Goal: Information Seeking & Learning: Compare options

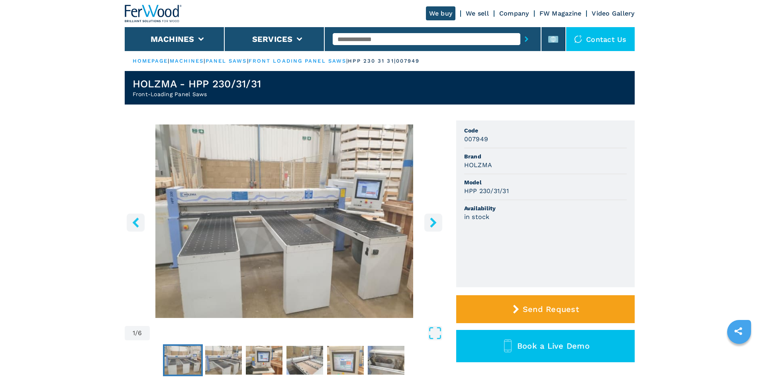
click at [356, 37] on input "text" at bounding box center [427, 39] width 188 height 12
paste input "******"
type input "******"
click at [525, 39] on icon "submit-button" at bounding box center [527, 39] width 4 height 6
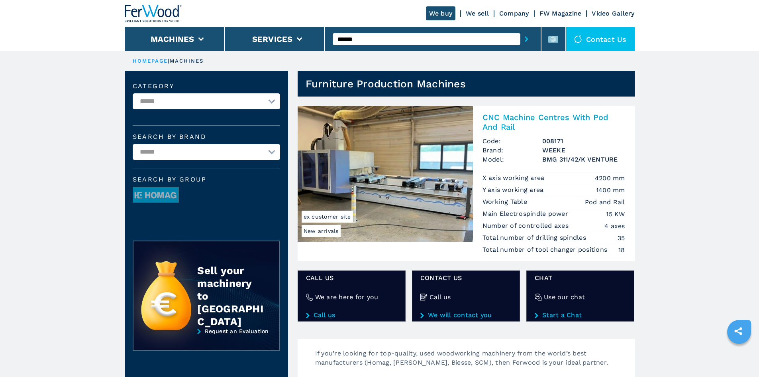
click at [536, 116] on h2 "CNC Machine Centres With Pod And Rail" at bounding box center [554, 121] width 143 height 19
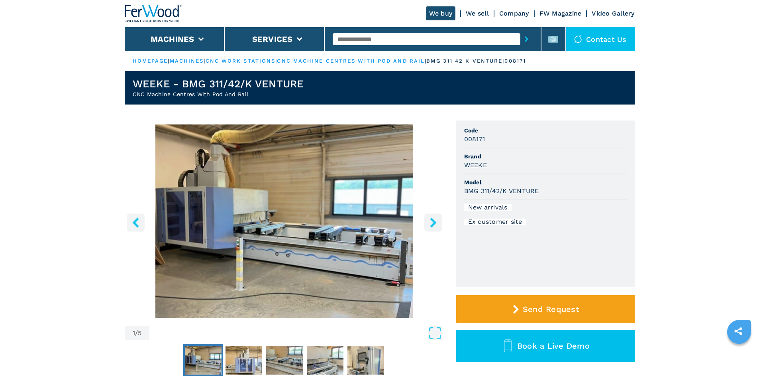
click at [474, 163] on h3 "WEEKE" at bounding box center [475, 164] width 23 height 9
copy h3 "WEEKE"
click at [513, 155] on span "Brand" at bounding box center [545, 156] width 163 height 8
drag, startPoint x: 461, startPoint y: 191, endPoint x: 546, endPoint y: 187, distance: 85.0
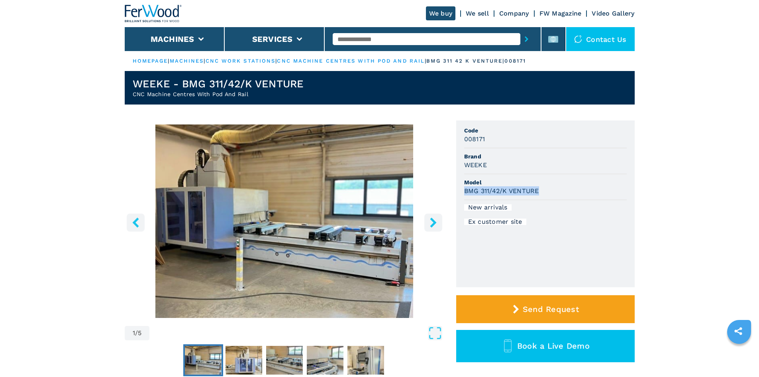
click at [546, 187] on ul "Code 008171 Brand WEEKE Model BMG 311/42/K VENTURE New arrivals Ex customer site" at bounding box center [545, 203] width 179 height 167
copy h3 "BMG 311/42/K VENTURE"
click at [546, 189] on div "BMG 311/42/K VENTURE" at bounding box center [545, 190] width 163 height 9
drag, startPoint x: 464, startPoint y: 140, endPoint x: 491, endPoint y: 138, distance: 27.5
click at [491, 138] on div "008171" at bounding box center [545, 138] width 163 height 9
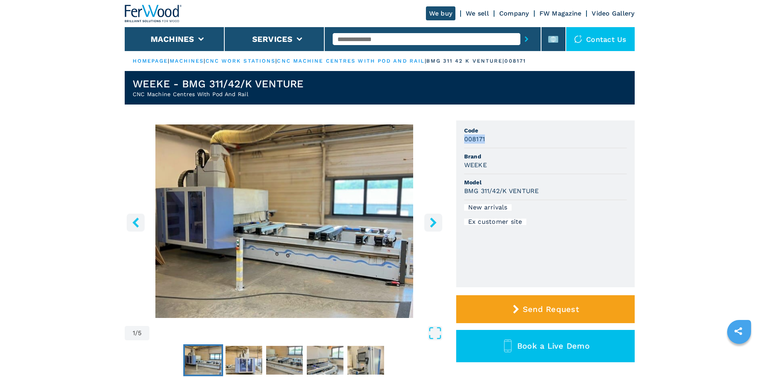
copy h3 "008171"
click at [491, 139] on div "008171" at bounding box center [545, 138] width 163 height 9
click at [360, 40] on input "text" at bounding box center [427, 39] width 188 height 12
paste input "******"
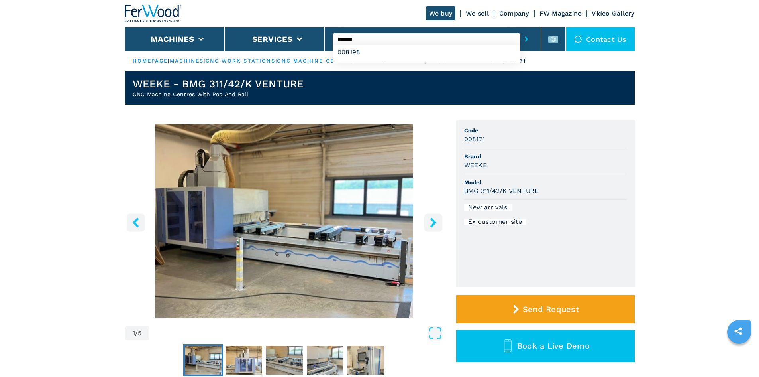
type input "******"
click at [521, 39] on button "submit-button" at bounding box center [527, 39] width 12 height 18
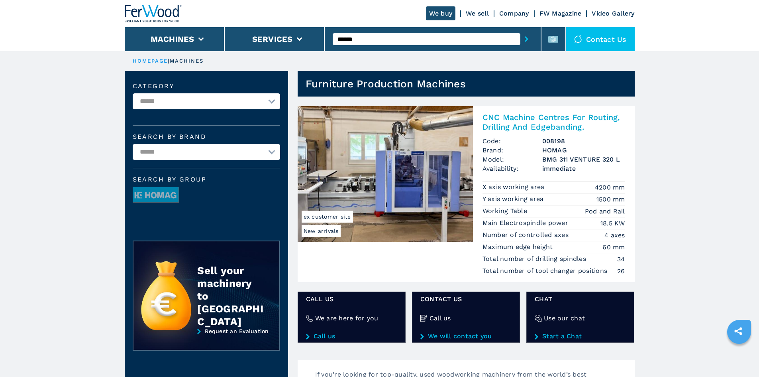
click at [505, 122] on h2 "CNC Machine Centres For Routing, Drilling And Edgebanding." at bounding box center [554, 121] width 143 height 19
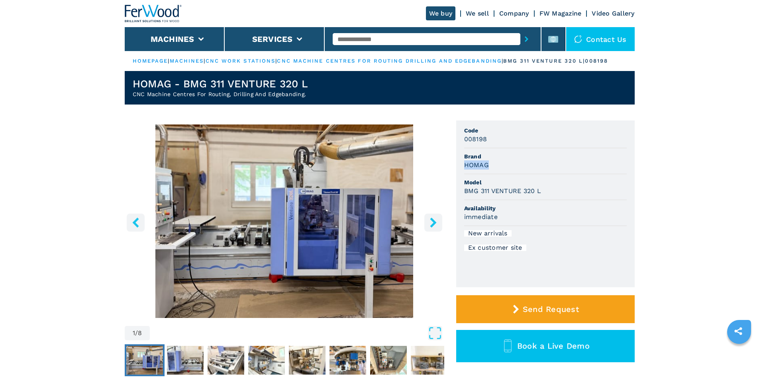
drag, startPoint x: 461, startPoint y: 172, endPoint x: 493, endPoint y: 170, distance: 31.6
click at [493, 170] on ul "Code 008198 Brand HOMAG Model BMG 311 VENTURE 320 L Availability immediate New …" at bounding box center [545, 203] width 179 height 167
copy h3 "HOMAG"
click at [495, 169] on div "HOMAG" at bounding box center [545, 164] width 163 height 9
click at [556, 167] on div "HOMAG" at bounding box center [545, 164] width 163 height 9
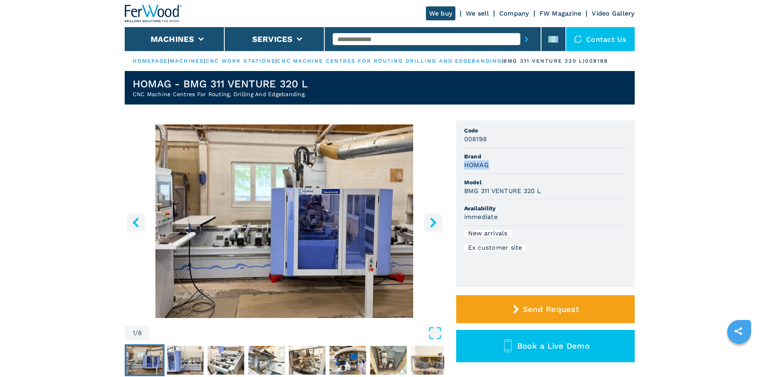
drag, startPoint x: 487, startPoint y: 168, endPoint x: 457, endPoint y: 171, distance: 30.9
click at [457, 171] on ul "Code 008198 Brand HOMAG Model BMG 311 VENTURE 320 L Availability immediate New …" at bounding box center [545, 203] width 179 height 167
copy h3 "HOMAG"
click at [514, 160] on span "Brand" at bounding box center [545, 156] width 163 height 8
drag, startPoint x: 464, startPoint y: 198, endPoint x: 545, endPoint y: 196, distance: 81.3
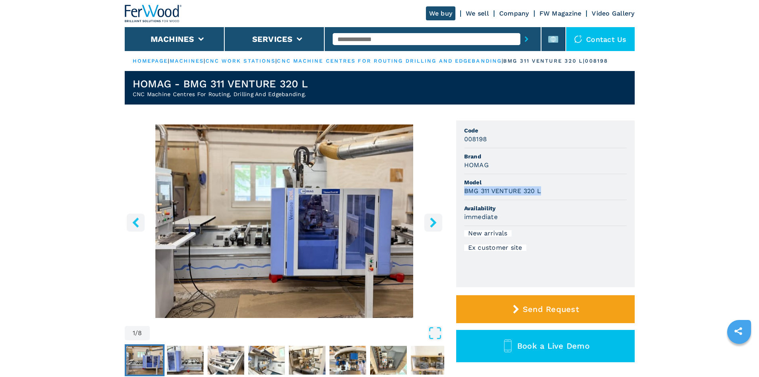
click at [545, 196] on ul "Code 008198 Brand HOMAG Model BMG 311 VENTURE 320 L Availability immediate New …" at bounding box center [545, 203] width 179 height 167
copy h3 "BMG 311 VENTURE 320 L"
click at [552, 186] on span "Model" at bounding box center [545, 182] width 163 height 8
drag, startPoint x: 465, startPoint y: 143, endPoint x: 489, endPoint y: 144, distance: 24.3
click at [489, 143] on div "008198" at bounding box center [545, 138] width 163 height 9
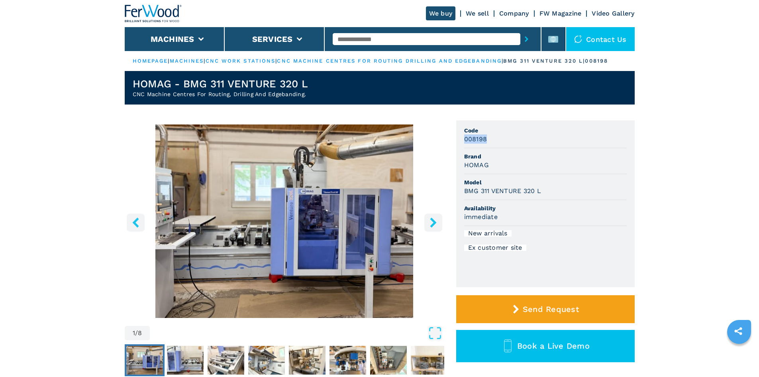
copy h3 "008198"
click at [493, 143] on div "008198" at bounding box center [545, 138] width 163 height 9
click at [347, 42] on input "text" at bounding box center [427, 39] width 188 height 12
click at [360, 40] on input "text" at bounding box center [427, 39] width 188 height 12
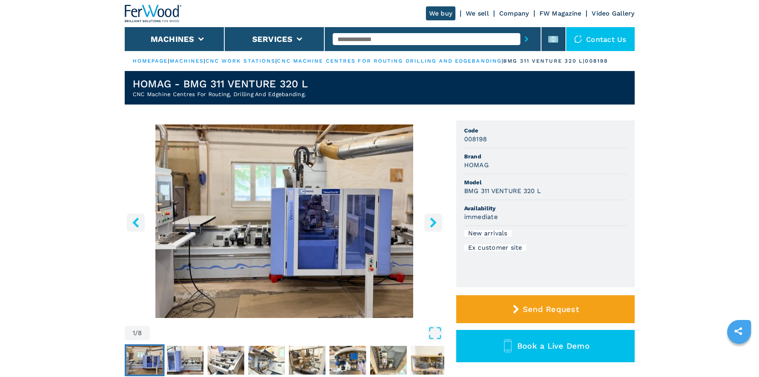
paste input "******"
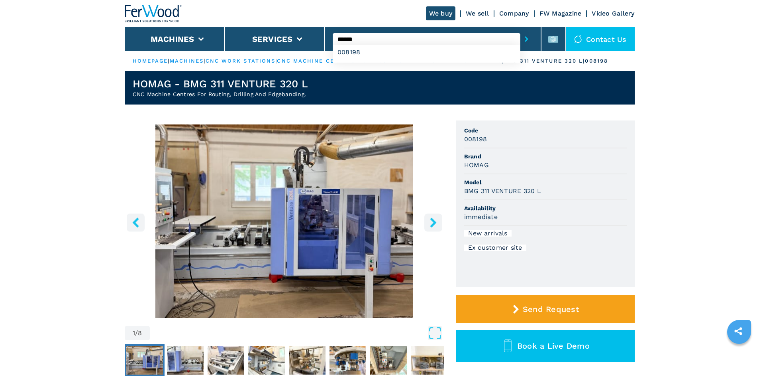
type input "******"
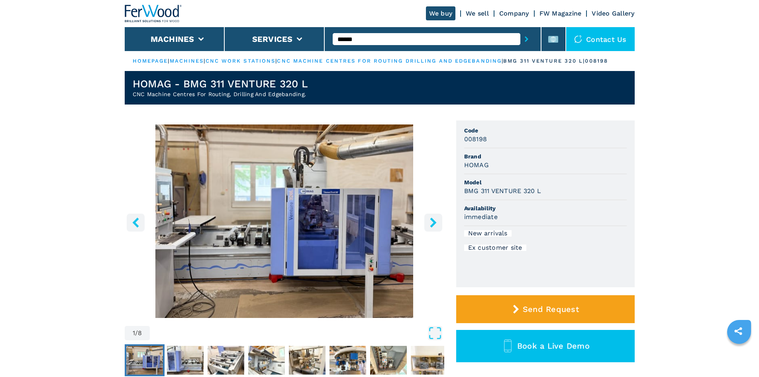
click at [525, 41] on icon "submit-button" at bounding box center [527, 39] width 4 height 6
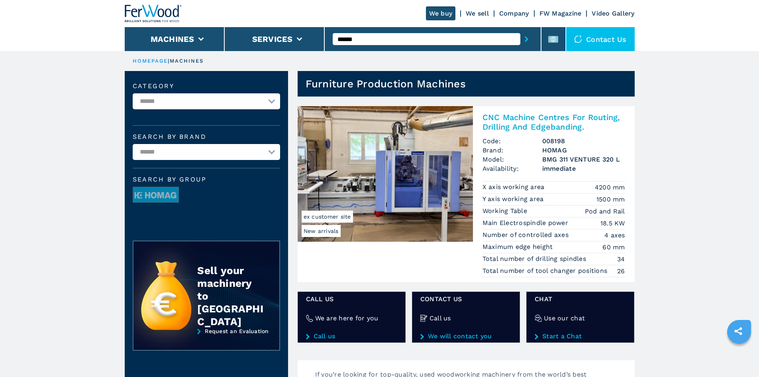
click at [509, 123] on h2 "CNC Machine Centres For Routing, Drilling And Edgebanding." at bounding box center [554, 121] width 143 height 19
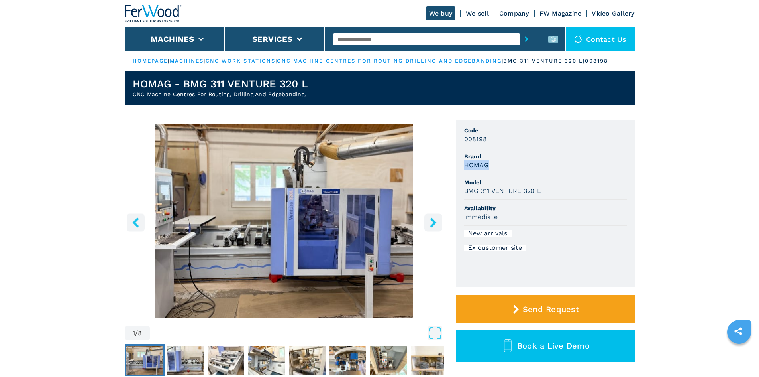
drag, startPoint x: 463, startPoint y: 172, endPoint x: 491, endPoint y: 178, distance: 29.4
click at [491, 178] on ul "Code 008198 Brand HOMAG Model BMG 311 VENTURE 320 L Availability immediate New …" at bounding box center [545, 203] width 179 height 167
click at [493, 169] on div "HOMAG" at bounding box center [545, 164] width 163 height 9
drag, startPoint x: 489, startPoint y: 173, endPoint x: 476, endPoint y: 173, distance: 13.2
click at [462, 174] on ul "Code 008198 Brand HOMAG Model BMG 311 VENTURE 320 L Availability immediate New …" at bounding box center [545, 203] width 179 height 167
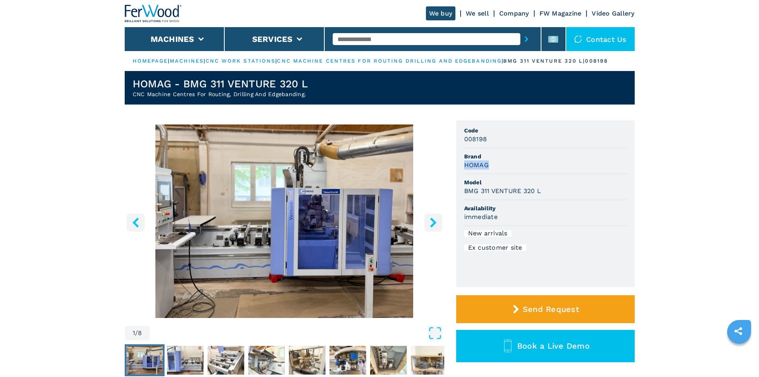
copy h3 "HOMAG"
click at [581, 168] on div "HOMAG" at bounding box center [545, 164] width 163 height 9
drag, startPoint x: 464, startPoint y: 200, endPoint x: 548, endPoint y: 195, distance: 83.5
click at [548, 195] on div "BMG 311 VENTURE 320 L" at bounding box center [545, 190] width 163 height 9
copy h3 "BMG 311 VENTURE 320 L"
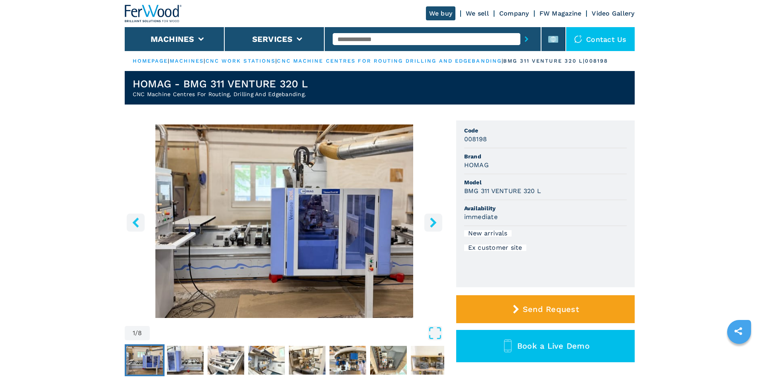
click at [551, 186] on span "Model" at bounding box center [545, 182] width 163 height 8
drag, startPoint x: 486, startPoint y: 144, endPoint x: 464, endPoint y: 143, distance: 22.3
click at [464, 143] on ul "Code 008198 Brand HOMAG Model BMG 311 VENTURE 320 L Availability immediate New …" at bounding box center [545, 203] width 179 height 167
copy h3 "008198"
click at [348, 37] on input "text" at bounding box center [427, 39] width 188 height 12
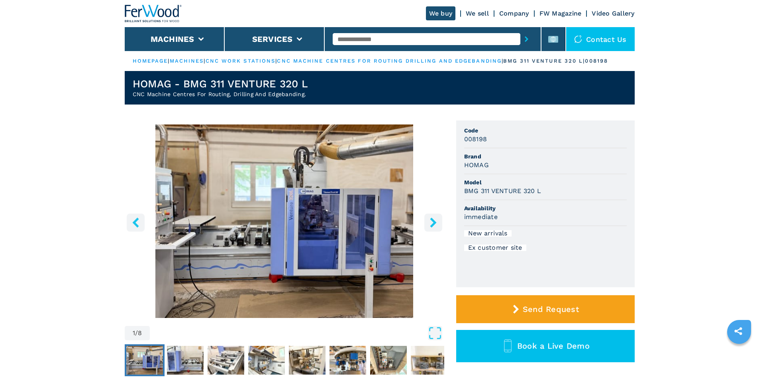
paste input "******"
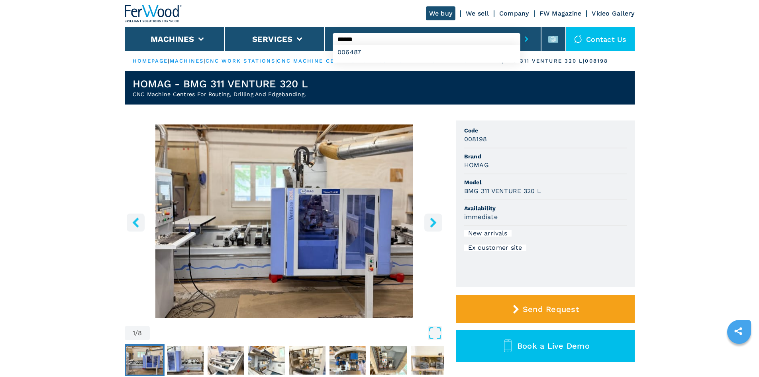
type input "******"
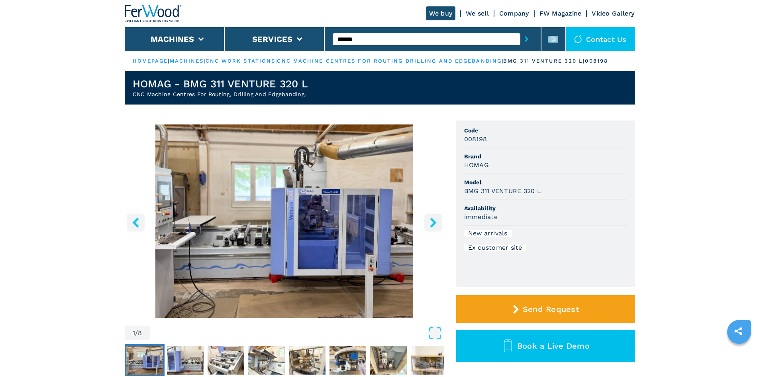
click at [525, 40] on icon "submit-button" at bounding box center [527, 39] width 4 height 6
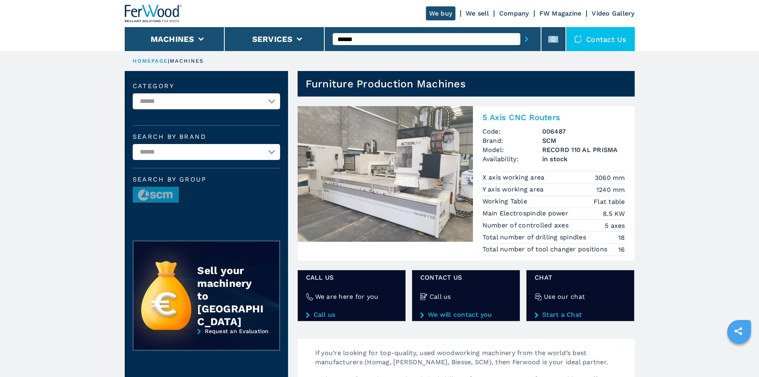
click at [518, 117] on h2 "5 Axis CNC Routers" at bounding box center [554, 117] width 143 height 10
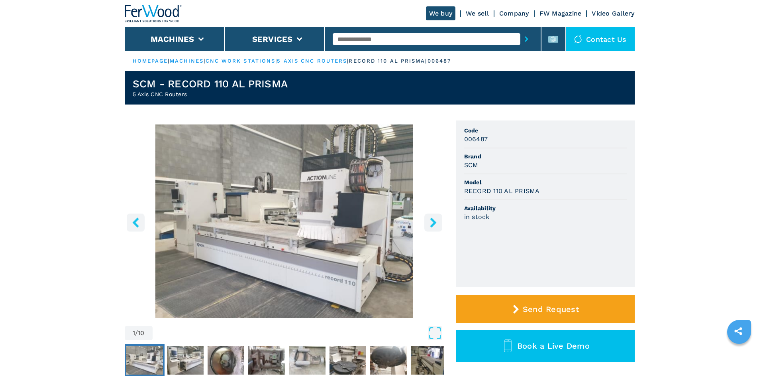
drag, startPoint x: 470, startPoint y: 161, endPoint x: 479, endPoint y: 159, distance: 9.3
click at [479, 159] on li "Brand SCM" at bounding box center [545, 161] width 163 height 26
drag, startPoint x: 479, startPoint y: 166, endPoint x: 466, endPoint y: 169, distance: 14.2
click at [466, 169] on div "SCM" at bounding box center [545, 164] width 163 height 9
copy h3 "SCM"
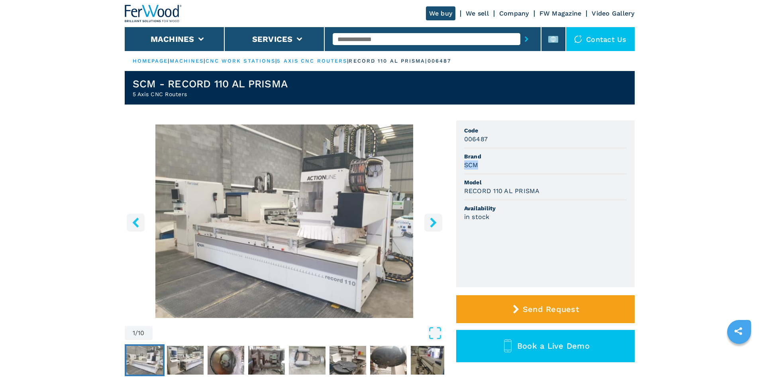
click at [530, 171] on li "Brand SCM" at bounding box center [545, 161] width 163 height 26
drag, startPoint x: 479, startPoint y: 189, endPoint x: 542, endPoint y: 188, distance: 63.4
click at [542, 188] on div "RECORD 110 AL PRISMA" at bounding box center [545, 190] width 163 height 9
click at [554, 184] on span "Model" at bounding box center [545, 182] width 163 height 8
drag, startPoint x: 464, startPoint y: 141, endPoint x: 494, endPoint y: 138, distance: 30.6
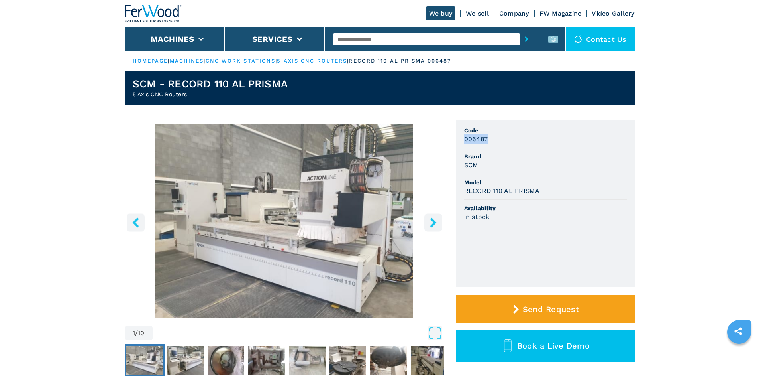
click at [494, 138] on div "006487" at bounding box center [545, 138] width 163 height 9
copy h3 "006487"
click at [498, 141] on div "006487" at bounding box center [545, 138] width 163 height 9
click at [370, 38] on input "text" at bounding box center [427, 39] width 188 height 12
paste input "******"
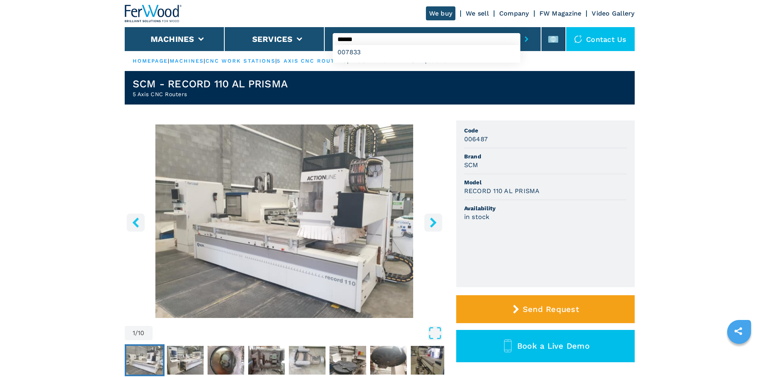
type input "******"
click at [521, 43] on button "submit-button" at bounding box center [527, 39] width 12 height 18
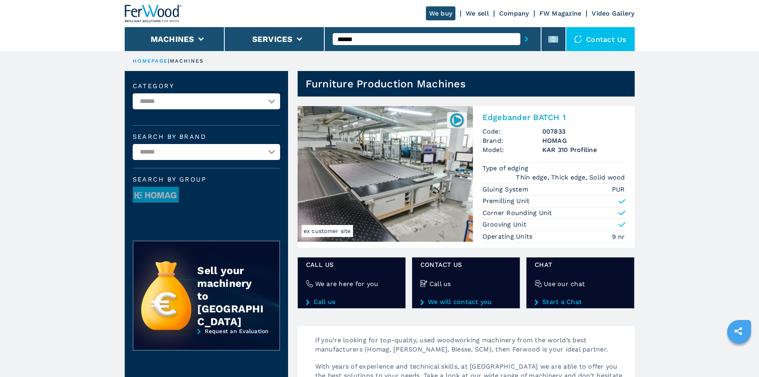
click at [512, 117] on h2 "Edgebander BATCH 1" at bounding box center [554, 117] width 143 height 10
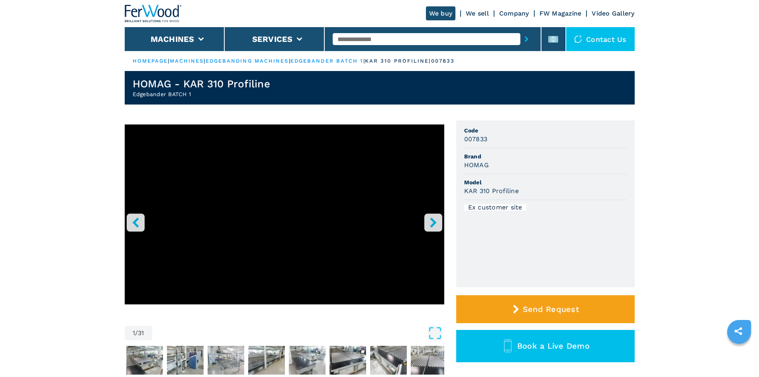
drag, startPoint x: 463, startPoint y: 165, endPoint x: 481, endPoint y: 157, distance: 20.2
click at [481, 157] on ul "Code 007833 Brand HOMAG Model KAR 310 Profiline Ex customer site" at bounding box center [545, 203] width 179 height 167
click at [503, 165] on div "HOMAG" at bounding box center [545, 164] width 163 height 9
drag, startPoint x: 464, startPoint y: 163, endPoint x: 498, endPoint y: 163, distance: 34.7
click at [498, 163] on ul "Code 007833 Brand HOMAG Model KAR 310 Profiline Ex customer site" at bounding box center [545, 203] width 179 height 167
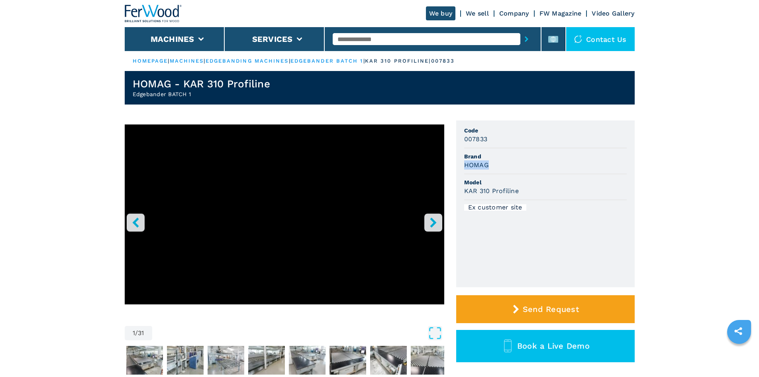
copy h3 "HOMAG"
click at [507, 158] on span "Brand" at bounding box center [545, 156] width 163 height 8
drag, startPoint x: 463, startPoint y: 191, endPoint x: 527, endPoint y: 193, distance: 64.2
click at [527, 193] on ul "Code 007833 Brand HOMAG Model KAR 310 Profiline Ex customer site" at bounding box center [545, 203] width 179 height 167
copy h3 "KAR 310 Profiline"
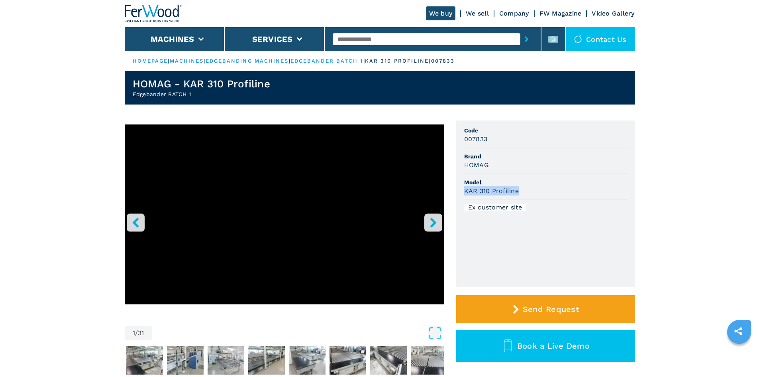
click at [527, 193] on div "KAR 310 Profiline" at bounding box center [545, 190] width 163 height 9
drag, startPoint x: 464, startPoint y: 140, endPoint x: 491, endPoint y: 139, distance: 27.1
click at [491, 139] on div "007833" at bounding box center [545, 138] width 163 height 9
copy h3 "007833"
click at [540, 151] on li "Brand HOMAG" at bounding box center [545, 161] width 163 height 26
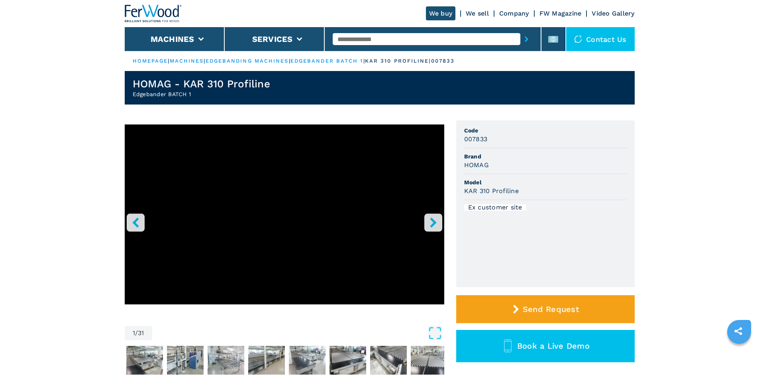
click at [346, 35] on input "text" at bounding box center [427, 39] width 188 height 12
paste input "******"
type input "******"
click at [525, 39] on icon "submit-button" at bounding box center [527, 39] width 4 height 6
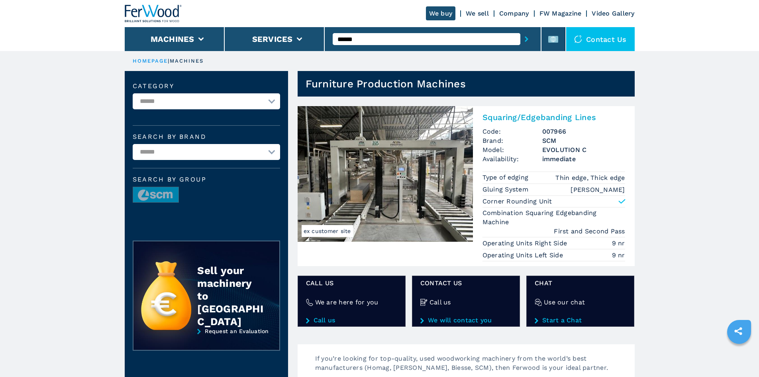
click at [527, 114] on h2 "Squaring/Edgebanding Lines" at bounding box center [554, 117] width 143 height 10
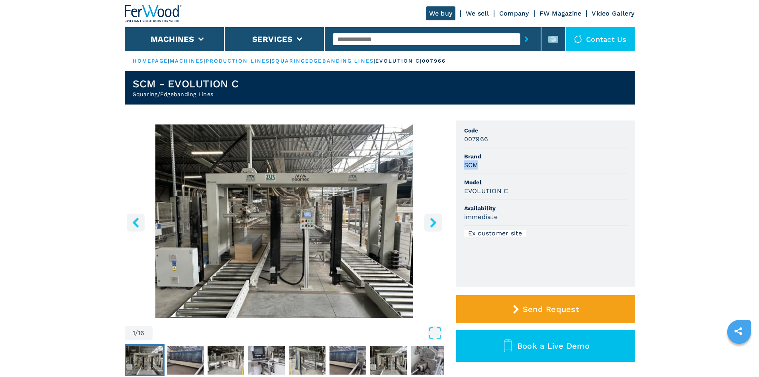
drag, startPoint x: 464, startPoint y: 165, endPoint x: 489, endPoint y: 165, distance: 25.5
click at [489, 165] on div "SCM" at bounding box center [545, 164] width 163 height 9
copy h3 "SCM"
click at [510, 173] on li "Brand SCM" at bounding box center [545, 161] width 163 height 26
drag, startPoint x: 463, startPoint y: 193, endPoint x: 529, endPoint y: 198, distance: 65.9
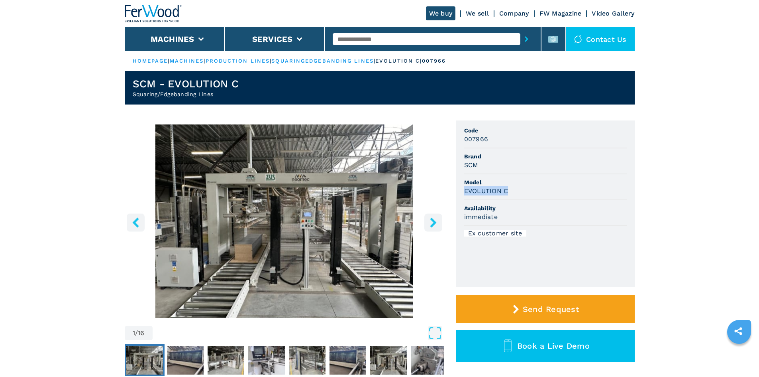
click at [529, 198] on ul "Code 007966 Brand SCM Model EVOLUTION C Availability immediate Ex customer site" at bounding box center [545, 203] width 179 height 167
copy h3 "EVOLUTION C"
click at [528, 188] on div "EVOLUTION C" at bounding box center [545, 190] width 163 height 9
drag, startPoint x: 465, startPoint y: 141, endPoint x: 498, endPoint y: 142, distance: 33.5
click at [498, 142] on div "007966" at bounding box center [545, 138] width 163 height 9
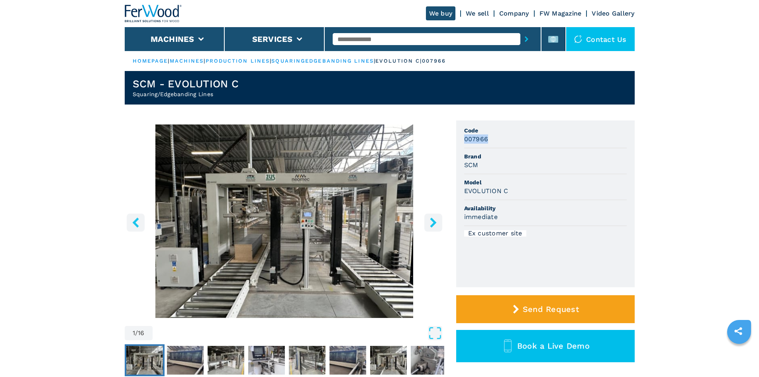
copy h3 "007966"
click at [503, 140] on div "007966" at bounding box center [545, 138] width 163 height 9
click at [353, 38] on input "text" at bounding box center [427, 39] width 188 height 12
paste input "******"
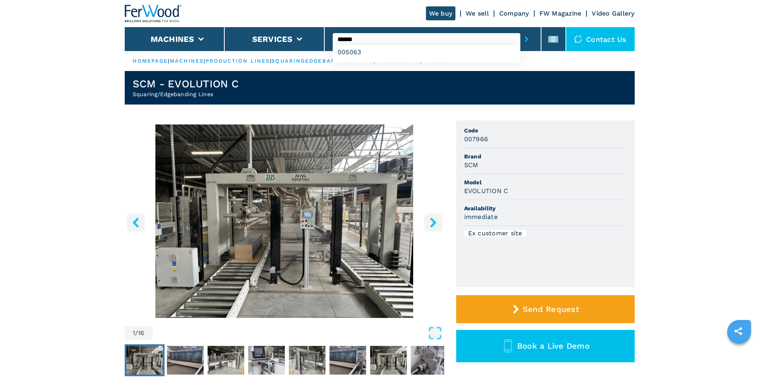
type input "******"
click at [525, 37] on icon "submit-button" at bounding box center [527, 39] width 4 height 6
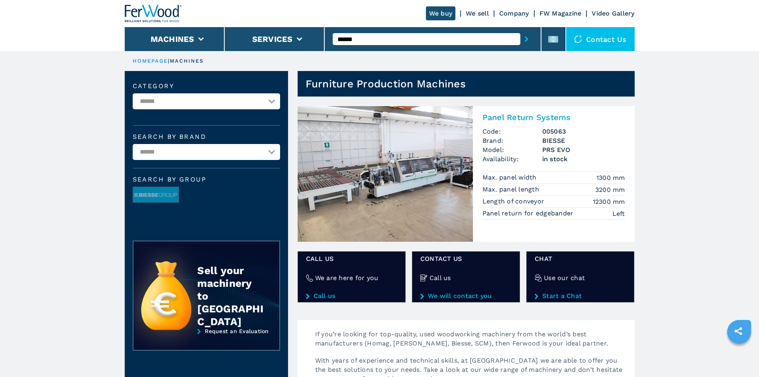
click at [486, 115] on h2 "Panel Return Systems" at bounding box center [554, 117] width 143 height 10
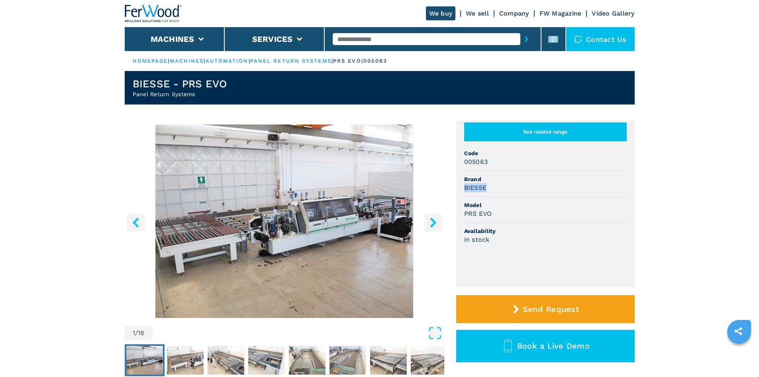
drag, startPoint x: 491, startPoint y: 191, endPoint x: 461, endPoint y: 196, distance: 30.7
click at [461, 196] on ul "See related range Code 005063 Brand BIESSE Model PRS EVO Availability in stock" at bounding box center [545, 203] width 179 height 167
copy h3 "BIESSE"
click at [508, 192] on div "BIESSE" at bounding box center [545, 187] width 163 height 9
drag, startPoint x: 492, startPoint y: 218, endPoint x: 460, endPoint y: 217, distance: 32.7
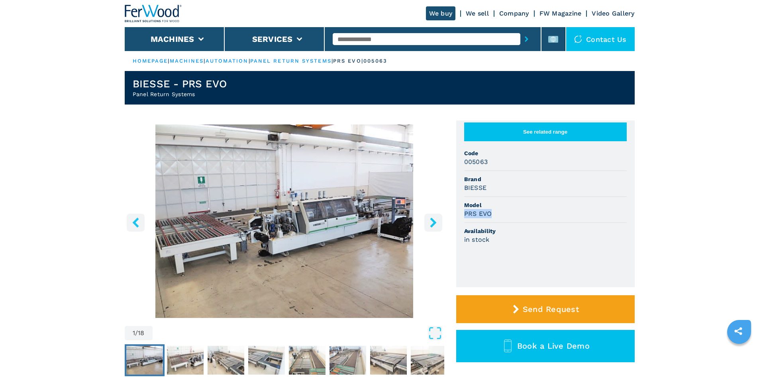
click at [460, 217] on ul "See related range Code 005063 Brand BIESSE Model PRS EVO Availability in stock" at bounding box center [545, 203] width 179 height 167
copy h3 "PRS EVO"
click at [568, 218] on div "PRS EVO" at bounding box center [545, 213] width 163 height 9
drag, startPoint x: 465, startPoint y: 167, endPoint x: 491, endPoint y: 165, distance: 26.0
click at [491, 165] on div "005063" at bounding box center [545, 161] width 163 height 9
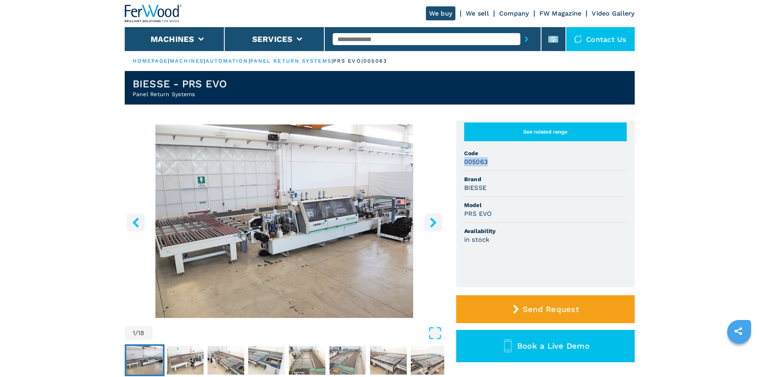
click at [496, 166] on div "005063" at bounding box center [545, 161] width 163 height 9
click at [350, 39] on input "text" at bounding box center [427, 39] width 188 height 12
paste input "******"
type input "******"
click at [525, 37] on icon "submit-button" at bounding box center [527, 39] width 4 height 6
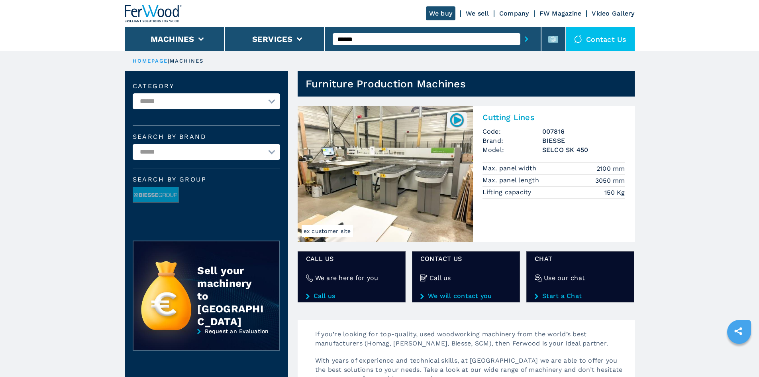
click at [519, 117] on h2 "Cutting Lines" at bounding box center [554, 117] width 143 height 10
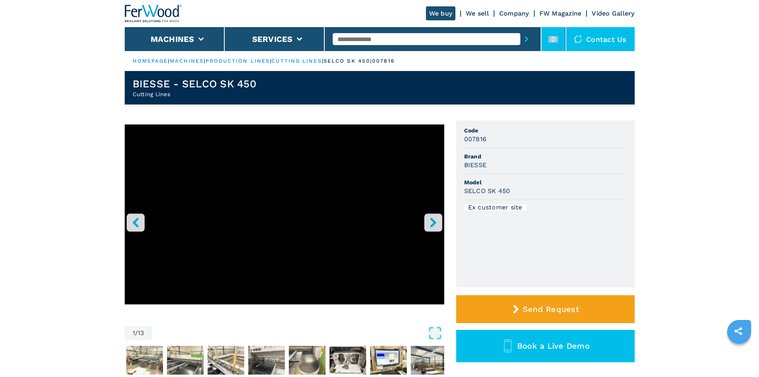
click at [558, 39] on rect at bounding box center [553, 39] width 10 height 7
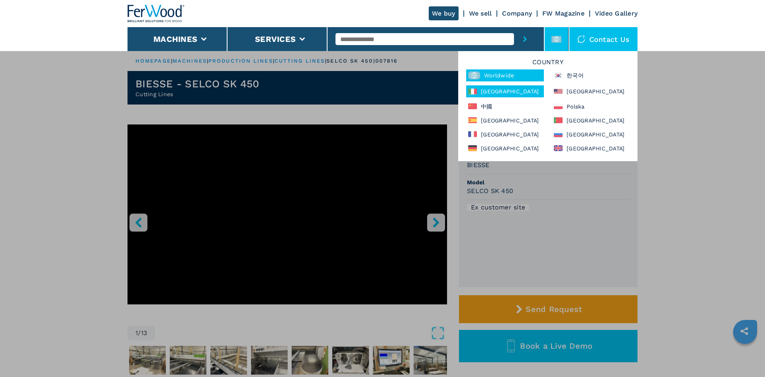
click at [515, 96] on div "[GEOGRAPHIC_DATA]" at bounding box center [505, 91] width 78 height 12
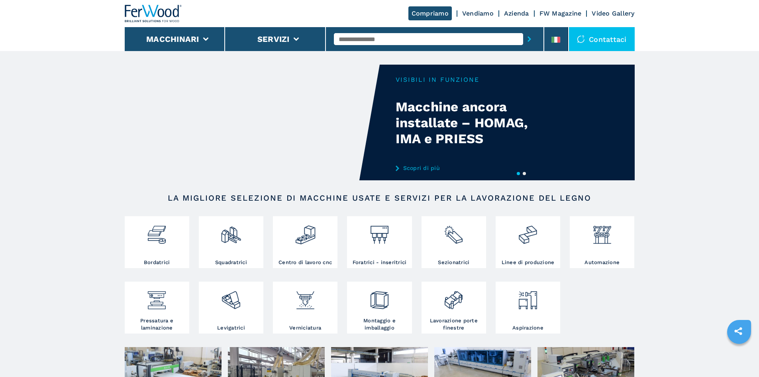
click at [432, 42] on input "text" at bounding box center [428, 39] width 189 height 12
paste input "******"
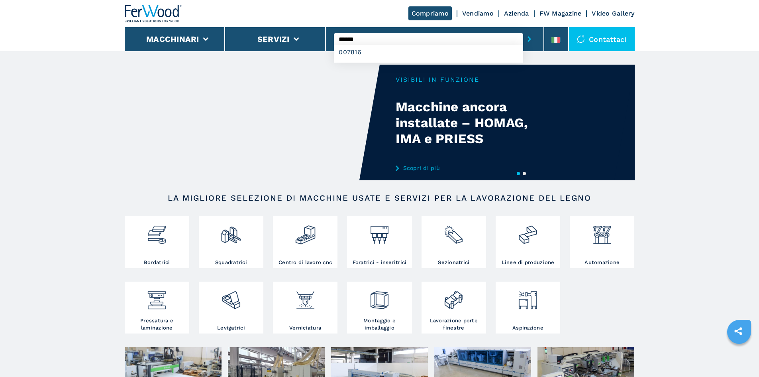
type input "******"
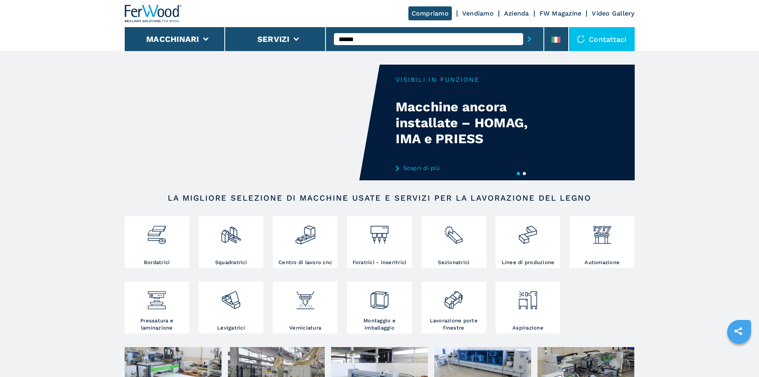
click at [528, 40] on button "submit-button" at bounding box center [529, 39] width 12 height 18
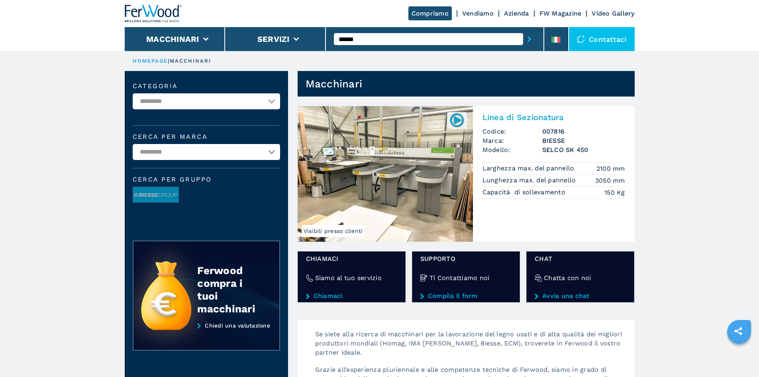
click at [522, 118] on h2 "Linea di Sezionatura" at bounding box center [554, 117] width 143 height 10
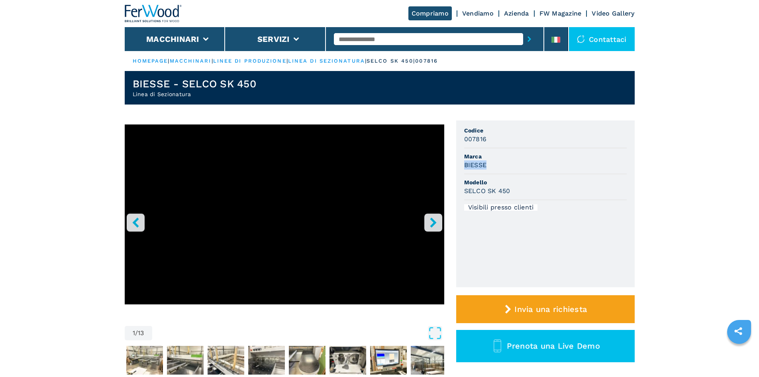
drag, startPoint x: 464, startPoint y: 165, endPoint x: 489, endPoint y: 164, distance: 24.7
click at [489, 164] on div "BIESSE" at bounding box center [545, 164] width 163 height 9
copy h3 "BIESSE"
click at [504, 159] on span "Marca" at bounding box center [545, 156] width 163 height 8
drag, startPoint x: 464, startPoint y: 191, endPoint x: 521, endPoint y: 186, distance: 56.4
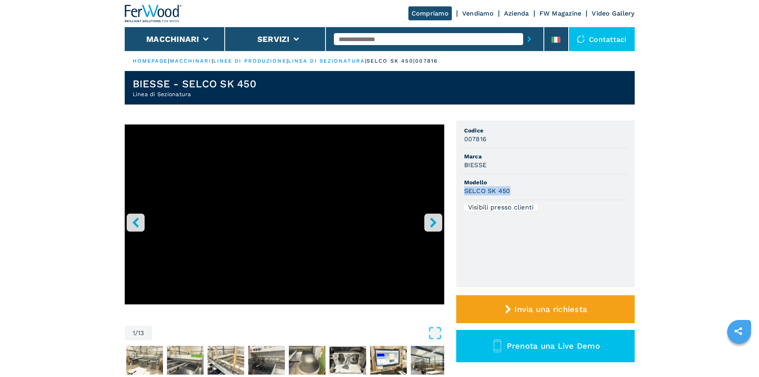
click at [521, 186] on div "SELCO SK 450" at bounding box center [545, 190] width 163 height 9
copy h3 "SELCO SK 450"
click at [535, 171] on li "Marca BIESSE" at bounding box center [545, 161] width 163 height 26
drag, startPoint x: 464, startPoint y: 137, endPoint x: 525, endPoint y: 141, distance: 60.7
click at [525, 141] on div "007816" at bounding box center [545, 138] width 163 height 9
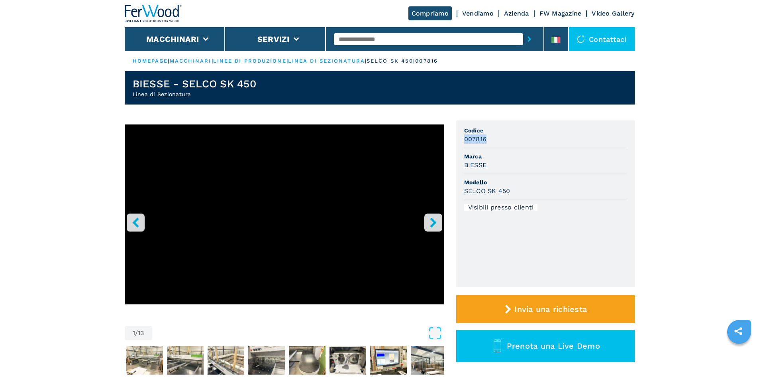
copy h3 "007816"
click at [527, 140] on div "007816" at bounding box center [545, 138] width 163 height 9
drag, startPoint x: 488, startPoint y: 139, endPoint x: 464, endPoint y: 139, distance: 24.3
click at [464, 139] on div "007816" at bounding box center [545, 138] width 163 height 9
copy h3 "007816"
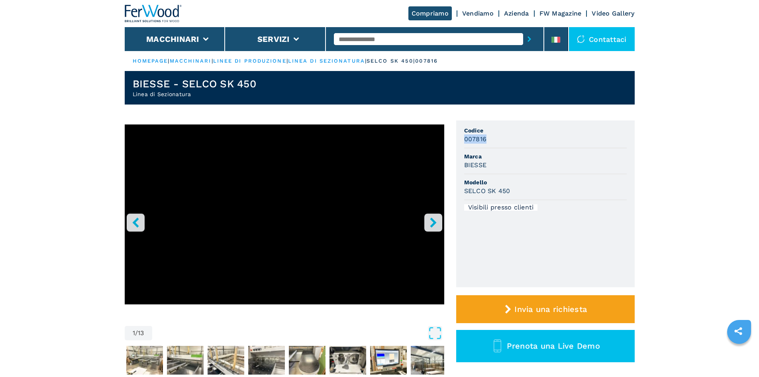
click at [495, 140] on div "007816" at bounding box center [545, 138] width 163 height 9
click at [405, 44] on input "text" at bounding box center [428, 39] width 189 height 12
paste input "******"
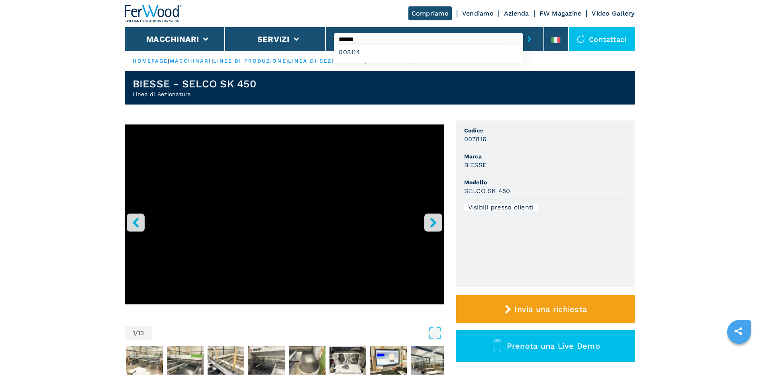
type input "******"
click at [523, 53] on ul "HOMEPAGE | macchinari | linee di produzione | linea di sezionatura | selco sk 4…" at bounding box center [380, 61] width 510 height 20
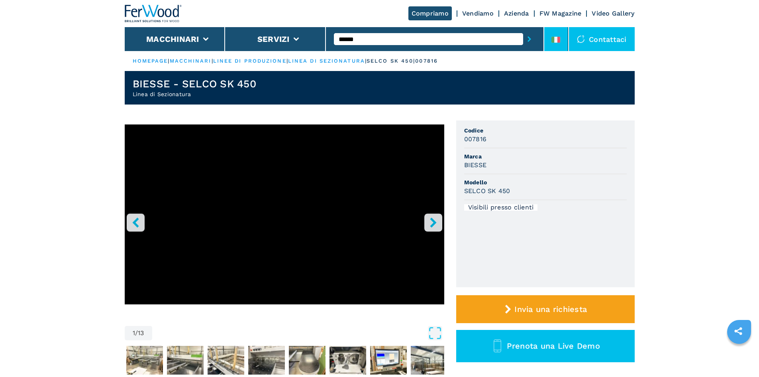
click at [554, 41] on icon at bounding box center [553, 40] width 3 height 6
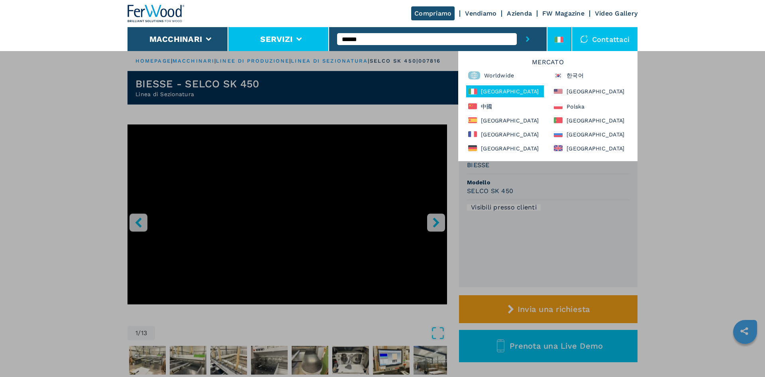
drag, startPoint x: 393, startPoint y: 37, endPoint x: 320, endPoint y: 37, distance: 73.7
click at [320, 37] on div "Compriamo Vendiamo Azienda FW Magazine Video Gallery Macchinari Servizi ****** …" at bounding box center [383, 25] width 510 height 51
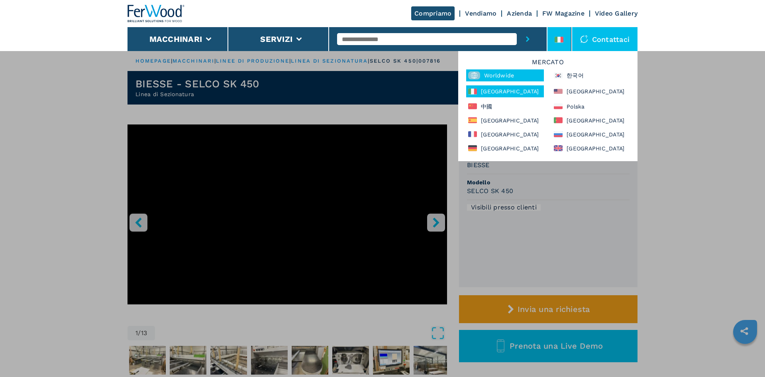
click at [516, 75] on div "Worldwide" at bounding box center [505, 75] width 78 height 12
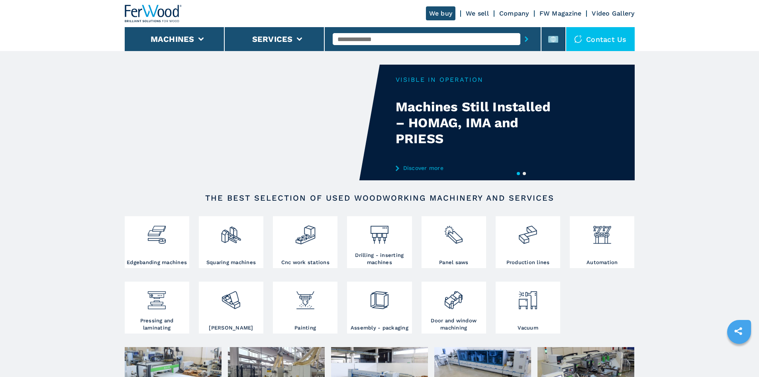
click at [374, 38] on input "text" at bounding box center [427, 39] width 188 height 12
paste input "******"
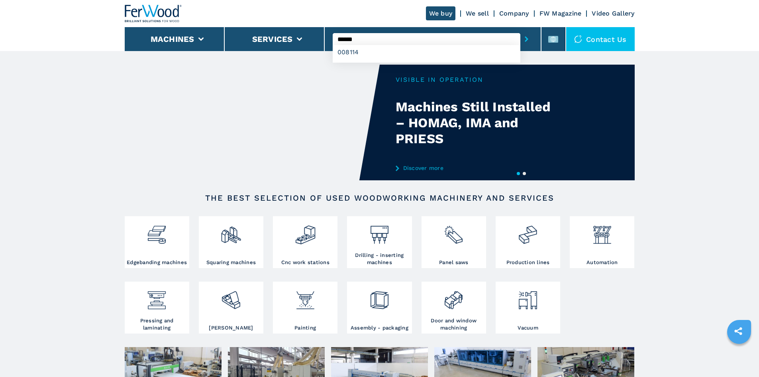
type input "******"
click at [521, 39] on button "submit-button" at bounding box center [527, 39] width 12 height 18
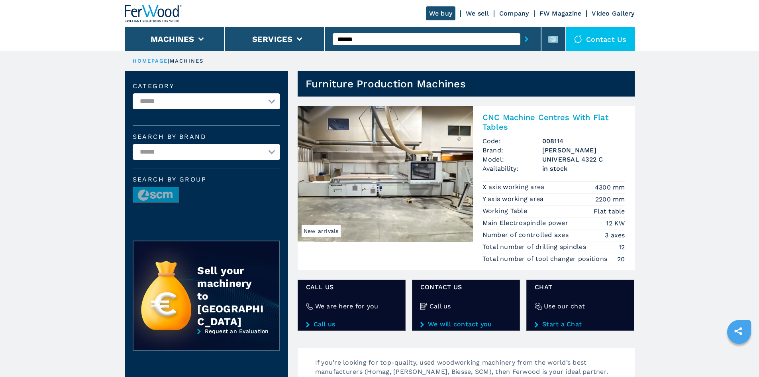
click at [535, 117] on h2 "CNC Machine Centres With Flat Tables" at bounding box center [554, 121] width 143 height 19
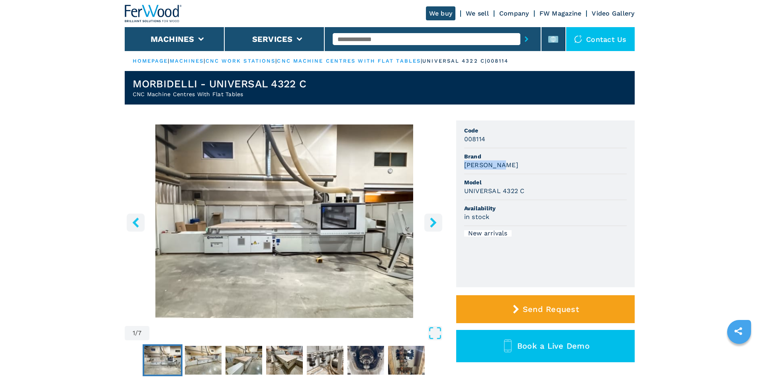
drag, startPoint x: 465, startPoint y: 165, endPoint x: 509, endPoint y: 164, distance: 43.9
click at [509, 164] on div "[PERSON_NAME]" at bounding box center [545, 164] width 163 height 9
copy h3 "[PERSON_NAME]"
click at [516, 163] on div "[PERSON_NAME]" at bounding box center [545, 164] width 163 height 9
drag, startPoint x: 524, startPoint y: 192, endPoint x: 460, endPoint y: 190, distance: 64.2
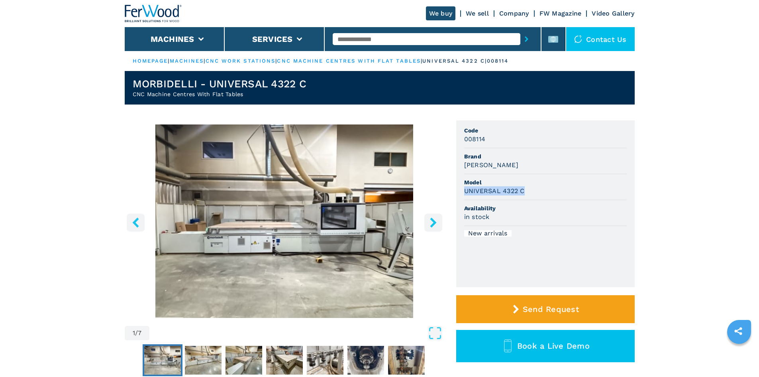
click at [460, 190] on ul "Code 008114 Brand MORBIDELLI Model UNIVERSAL 4322 C Availability in stock New a…" at bounding box center [545, 203] width 179 height 167
copy h3 "UNIVERSAL 4322 C"
click at [523, 182] on span "Model" at bounding box center [545, 182] width 163 height 8
drag, startPoint x: 486, startPoint y: 141, endPoint x: 457, endPoint y: 138, distance: 29.7
click at [457, 138] on ul "Code 008114 Brand MORBIDELLI Model UNIVERSAL 4322 C Availability in stock New a…" at bounding box center [545, 203] width 179 height 167
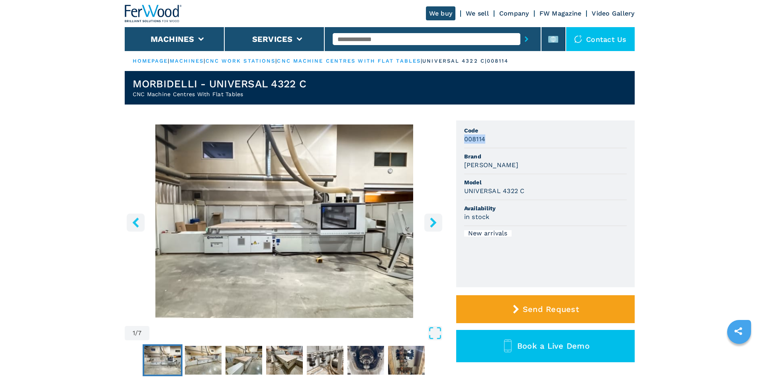
copy h3 "008114"
click at [542, 142] on div "008114" at bounding box center [545, 138] width 163 height 9
